Goal: Information Seeking & Learning: Learn about a topic

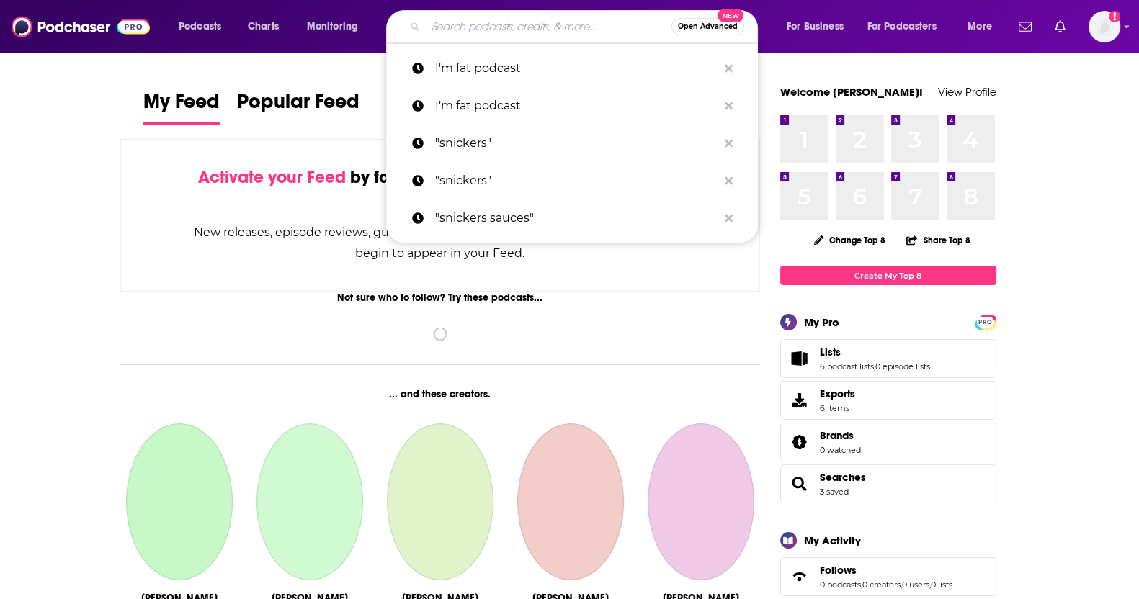
click at [499, 15] on input "Search podcasts, credits, & more..." at bounding box center [549, 26] width 246 height 23
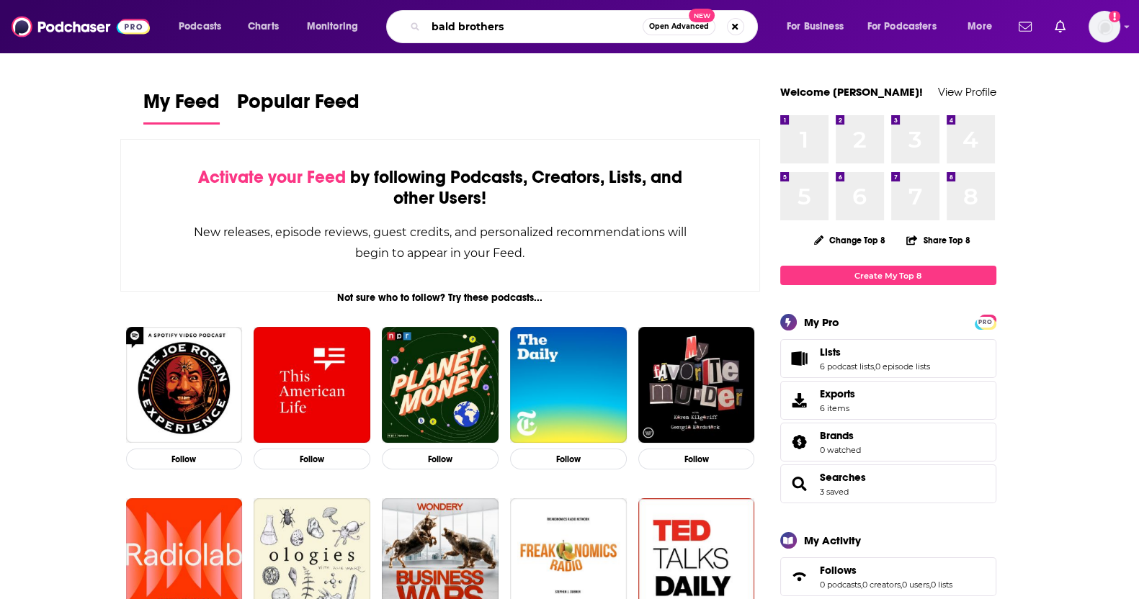
type input "bald brothers"
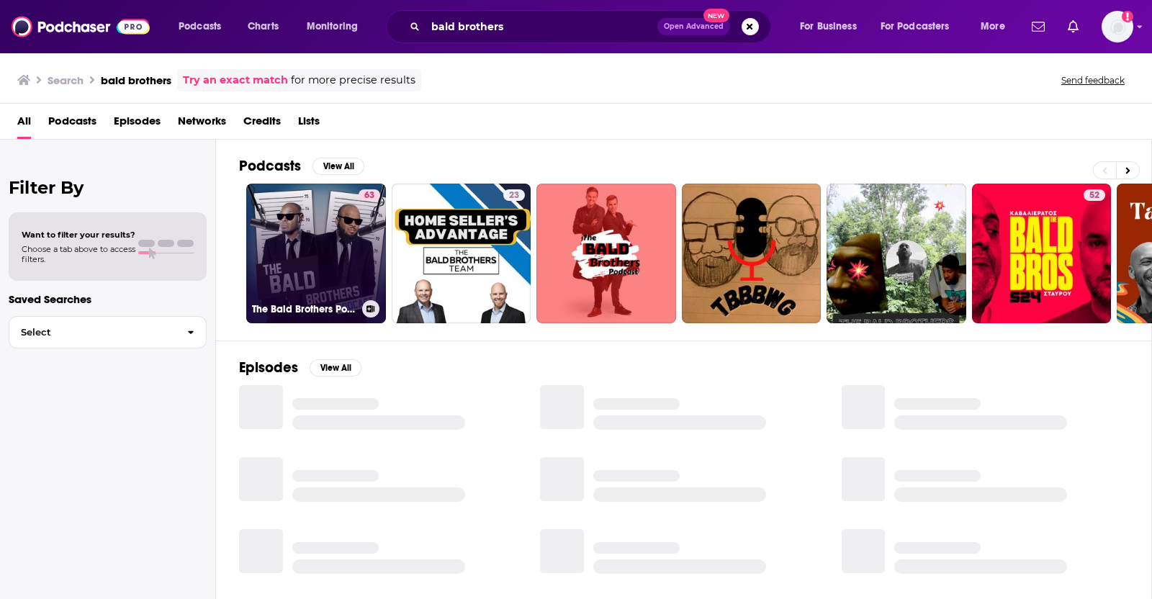
click at [333, 246] on link "63 The Bald Brothers Podcast" at bounding box center [316, 254] width 140 height 140
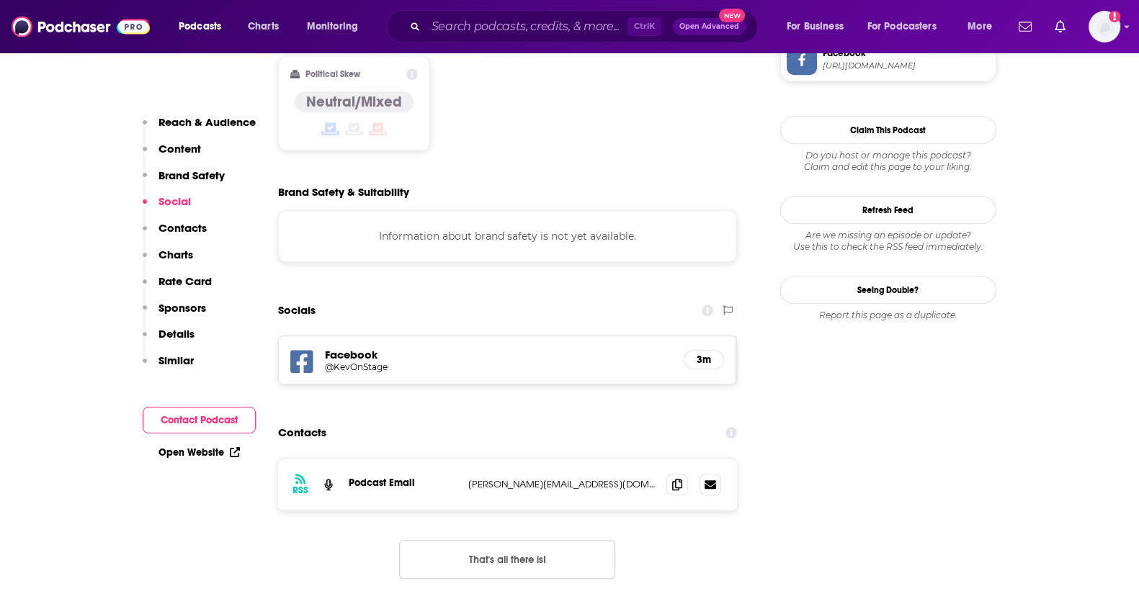
scroll to position [1155, 0]
click at [681, 477] on icon at bounding box center [677, 483] width 10 height 12
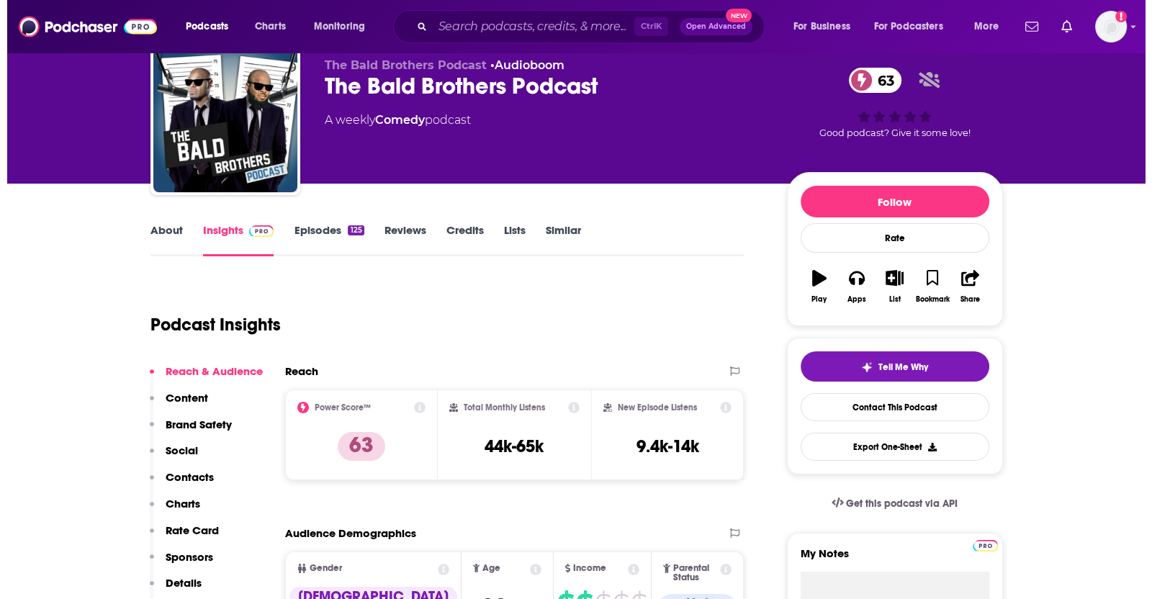
scroll to position [0, 0]
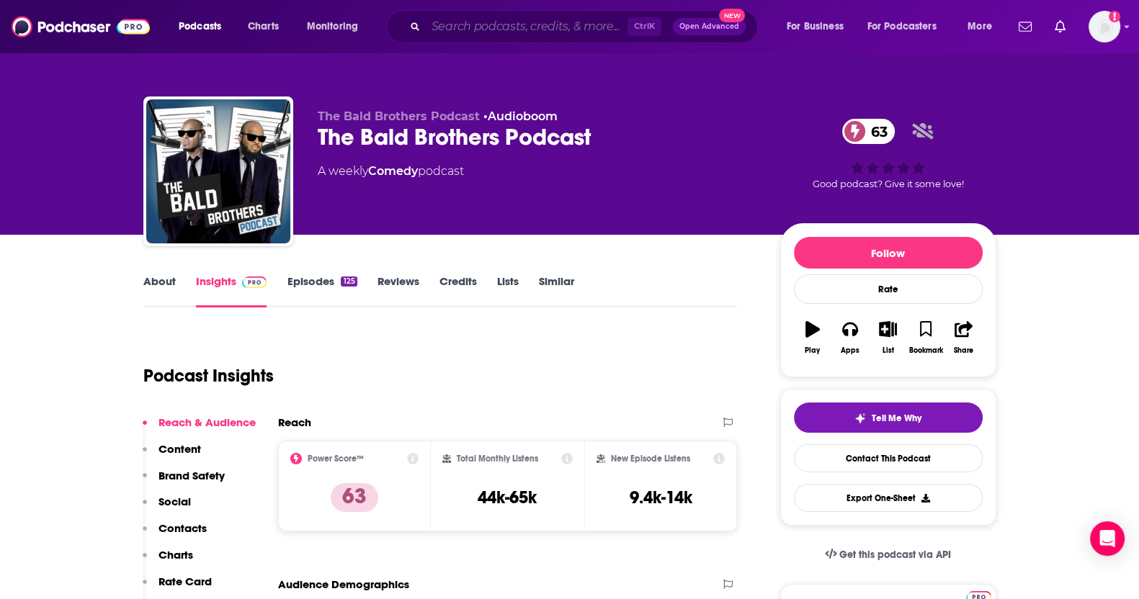
click at [508, 19] on input "Search podcasts, credits, & more..." at bounding box center [527, 26] width 202 height 23
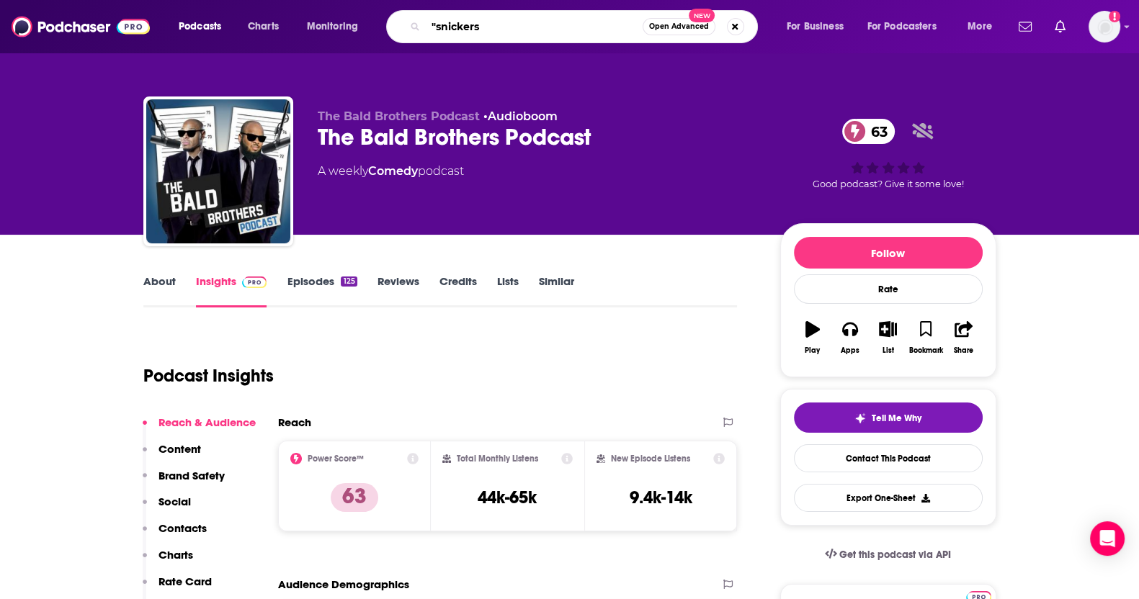
type input ""snickers""
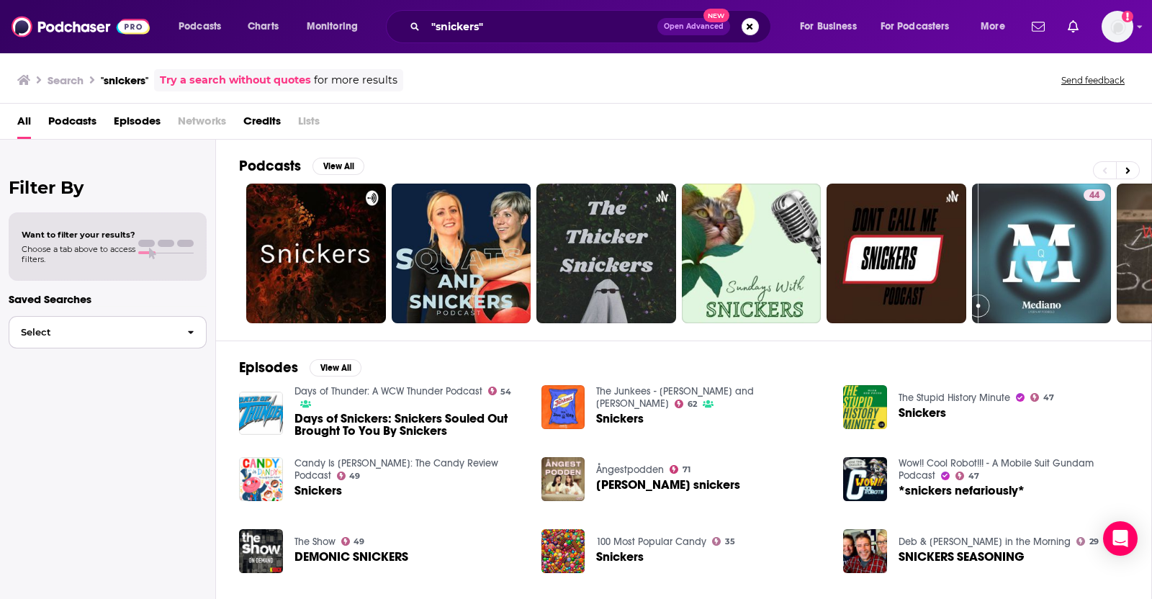
click at [79, 333] on span "Select" at bounding box center [92, 332] width 166 height 9
click at [150, 286] on div "Filter By Want to filter your results? Choose a tab above to access filters. Sa…" at bounding box center [108, 439] width 216 height 599
click at [558, 104] on div "All Podcasts Episodes Networks Credits Lists" at bounding box center [576, 122] width 1152 height 36
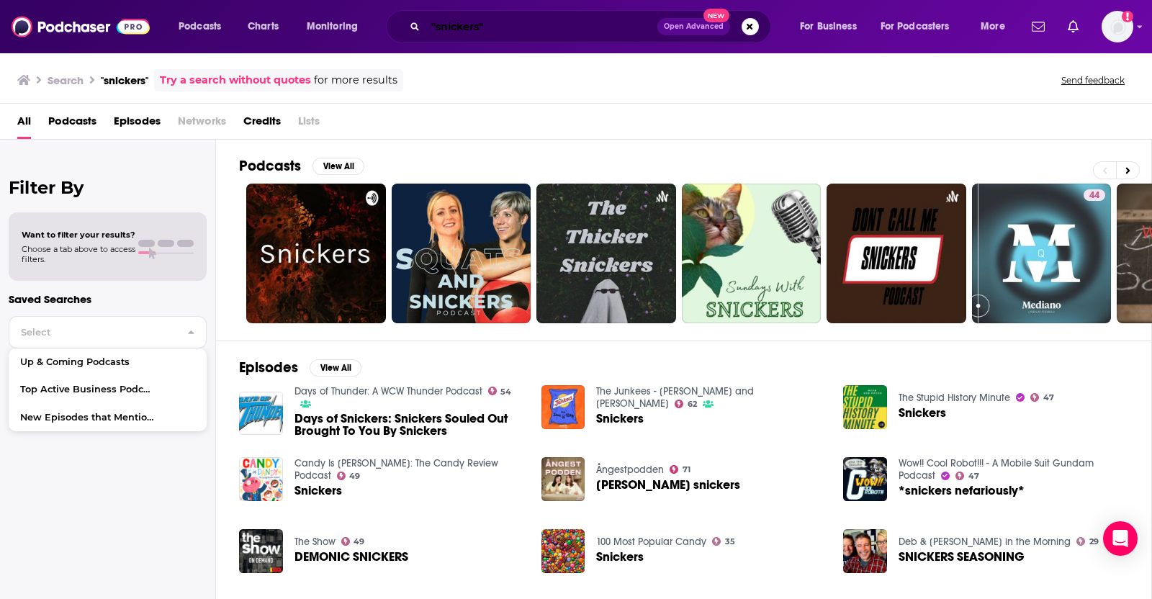
click at [520, 22] on input ""snickers"" at bounding box center [542, 26] width 232 height 23
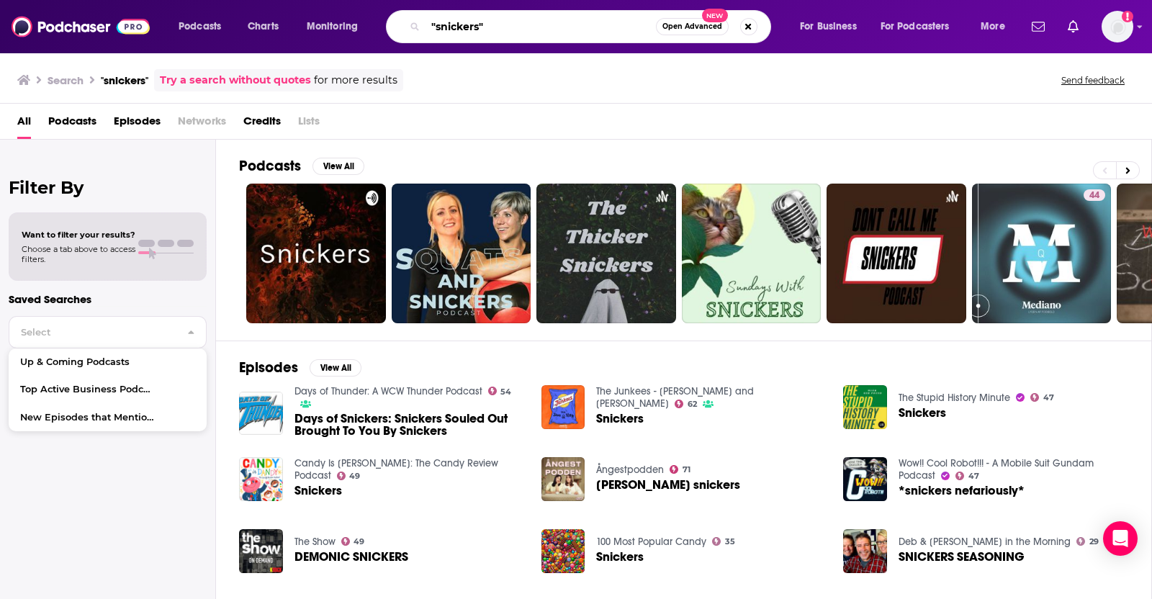
drag, startPoint x: 519, startPoint y: 23, endPoint x: 327, endPoint y: 9, distance: 192.1
click at [327, 9] on div "Podcasts Charts Monitoring "snickers" Open Advanced New For Business For Podcas…" at bounding box center [576, 26] width 1152 height 53
type input "I'm fat podcast"
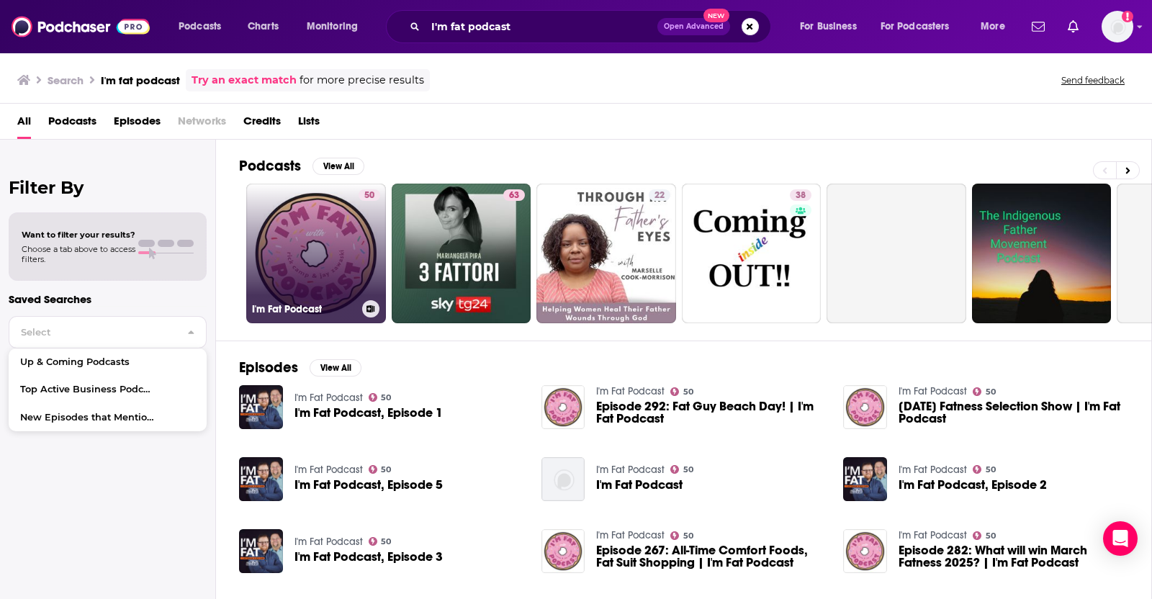
click at [322, 232] on link "50 I'm Fat Podcast" at bounding box center [316, 254] width 140 height 140
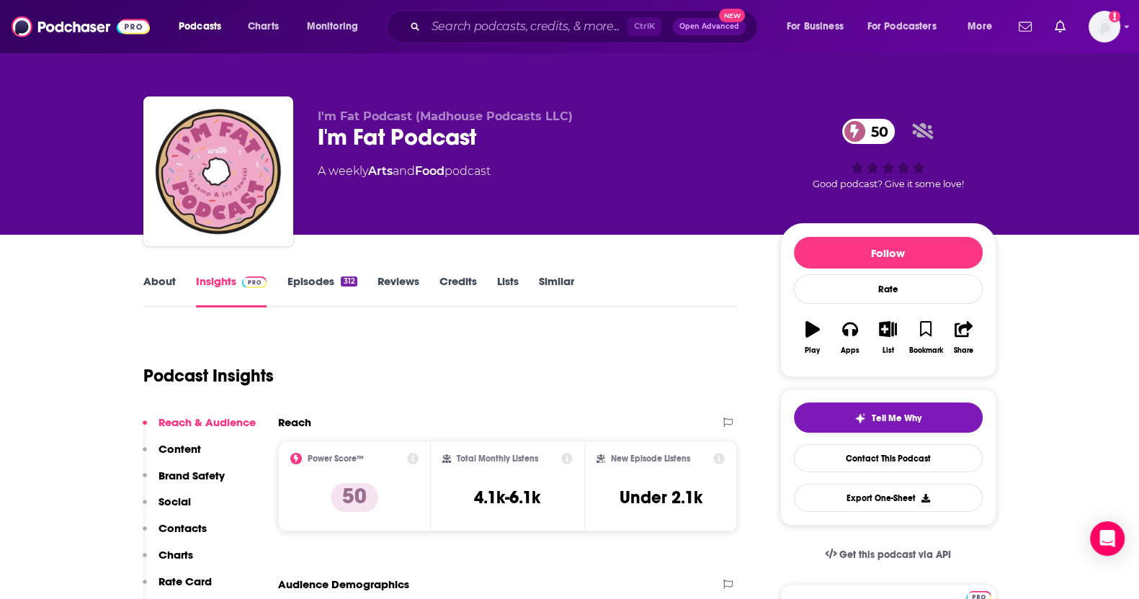
click at [320, 282] on link "Episodes 312" at bounding box center [322, 290] width 70 height 33
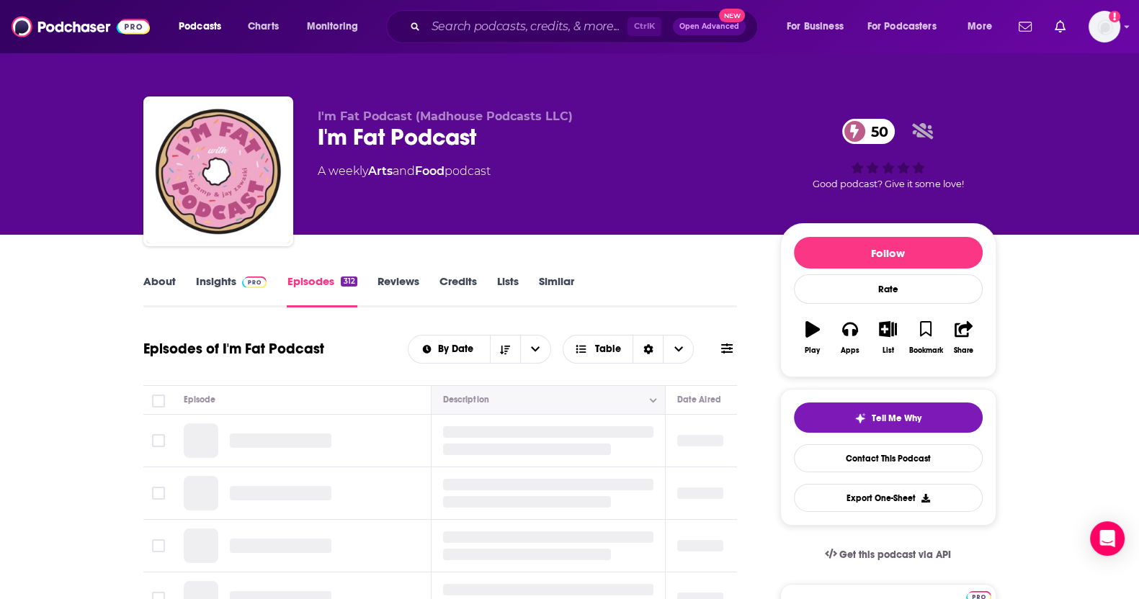
scroll to position [112, 0]
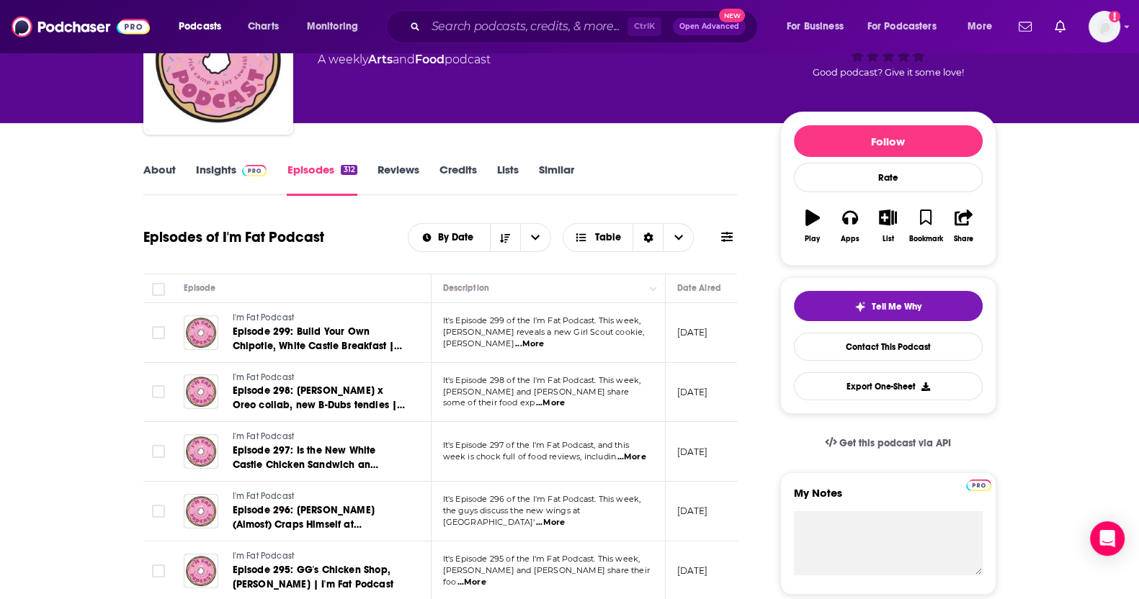
click at [544, 341] on span "...More" at bounding box center [529, 344] width 29 height 12
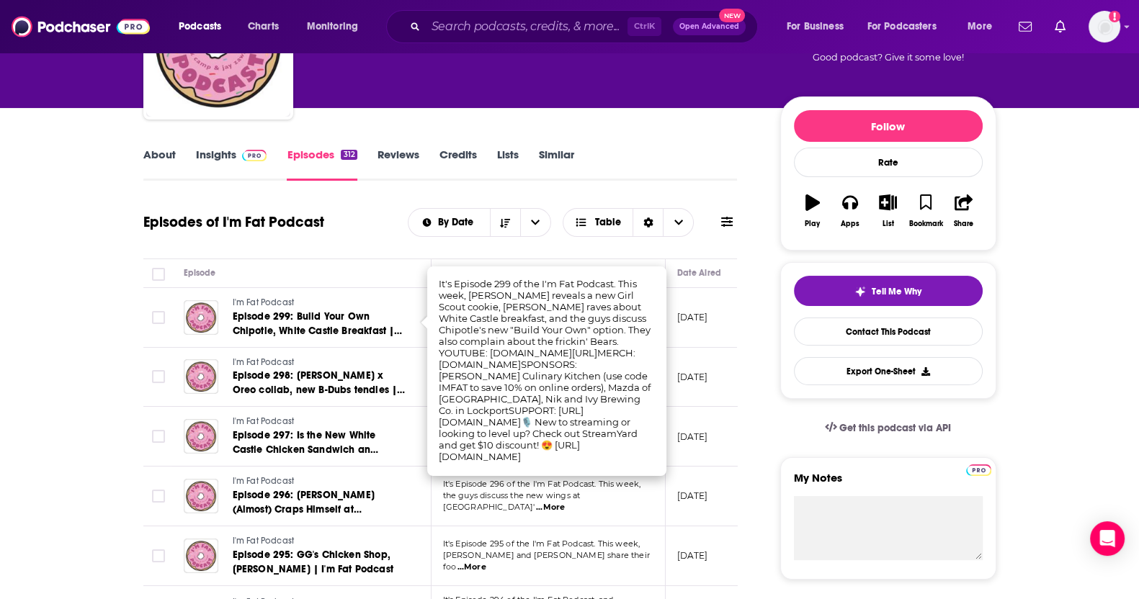
scroll to position [125, 0]
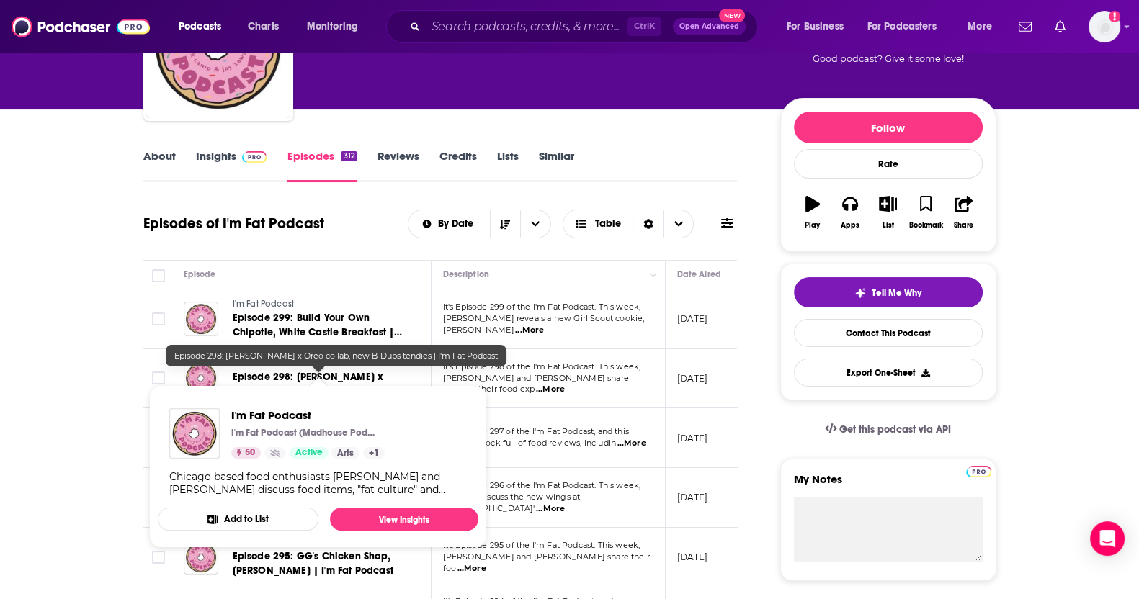
click at [294, 371] on span "Episode 298: [PERSON_NAME] x Oreo collab, new B-Dubs tendies | I'm Fat Podcast" at bounding box center [319, 391] width 173 height 41
